Goal: Transaction & Acquisition: Book appointment/travel/reservation

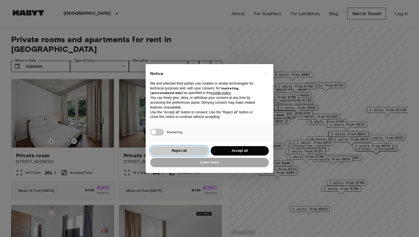
click at [186, 152] on button "Reject all" at bounding box center [179, 150] width 58 height 9
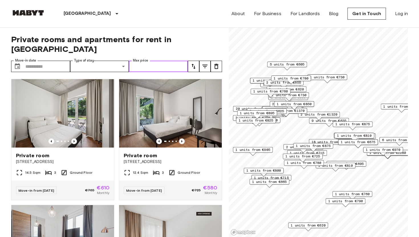
click at [173, 61] on input "Max price" at bounding box center [158, 66] width 59 height 11
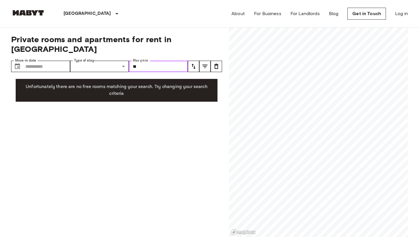
type input "*"
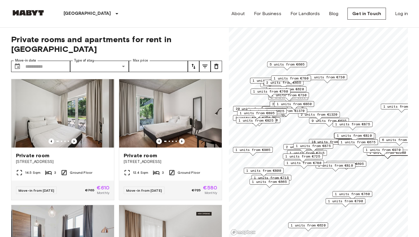
click at [86, 58] on label "Type of stay" at bounding box center [84, 60] width 20 height 5
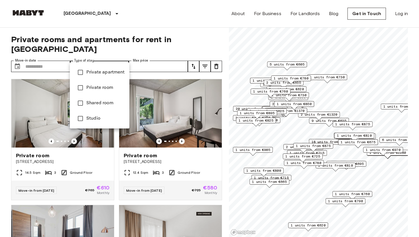
type input "**********"
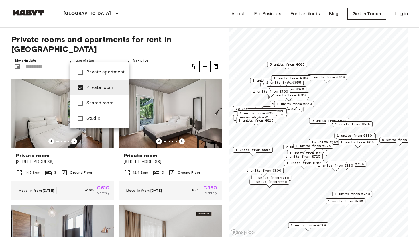
click at [202, 55] on div at bounding box center [209, 118] width 419 height 237
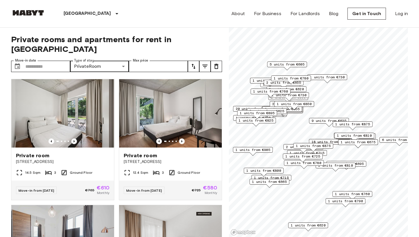
click at [202, 63] on icon "tune" at bounding box center [205, 66] width 7 height 7
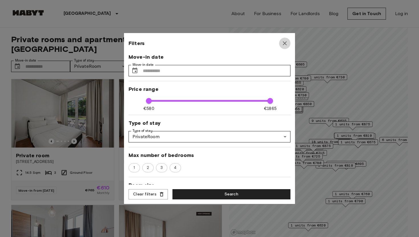
click at [282, 44] on icon "button" at bounding box center [285, 43] width 7 height 7
